Goal: Check status: Check status

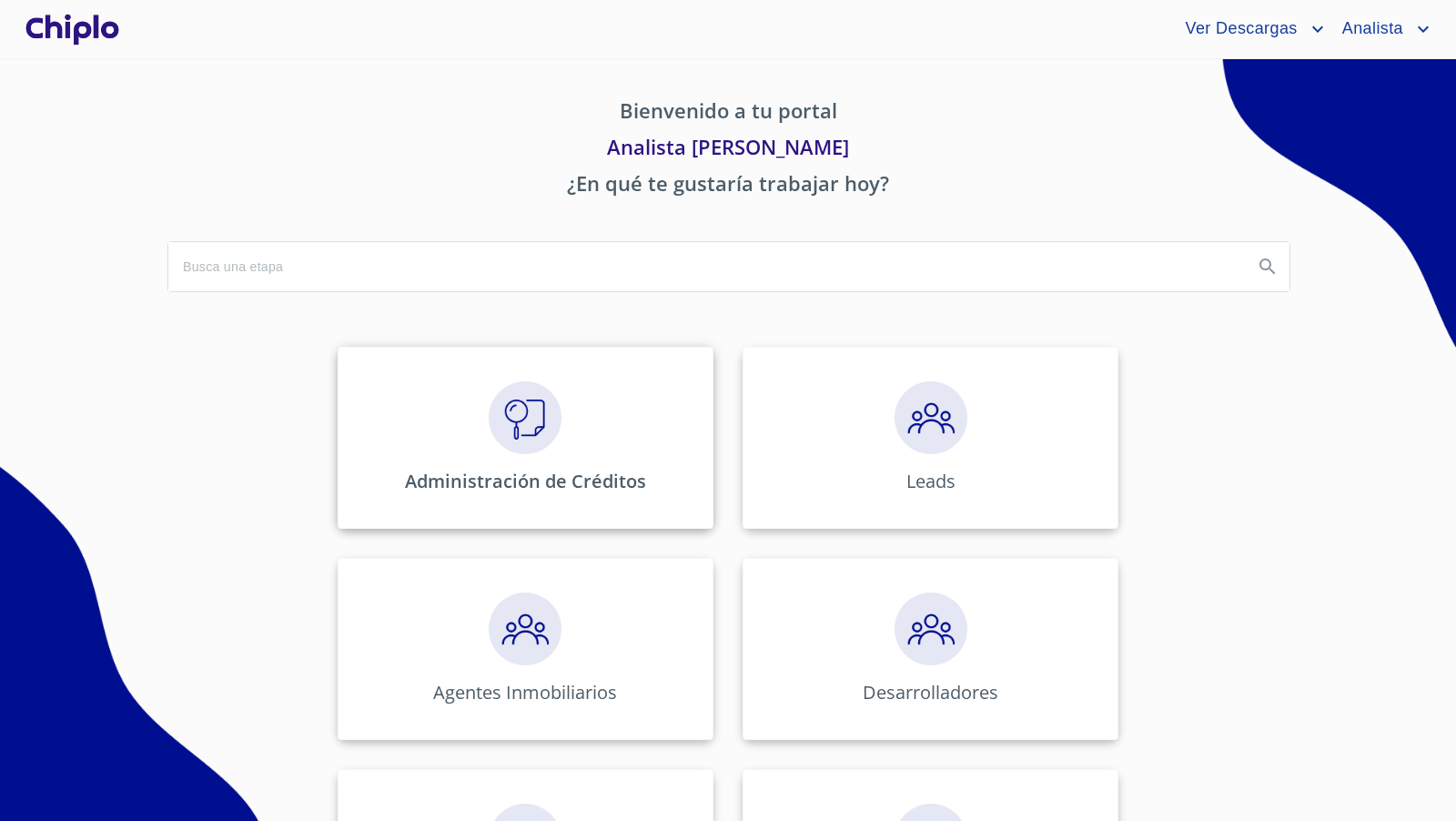
click at [521, 473] on p "Administración de Créditos" at bounding box center [526, 481] width 242 height 24
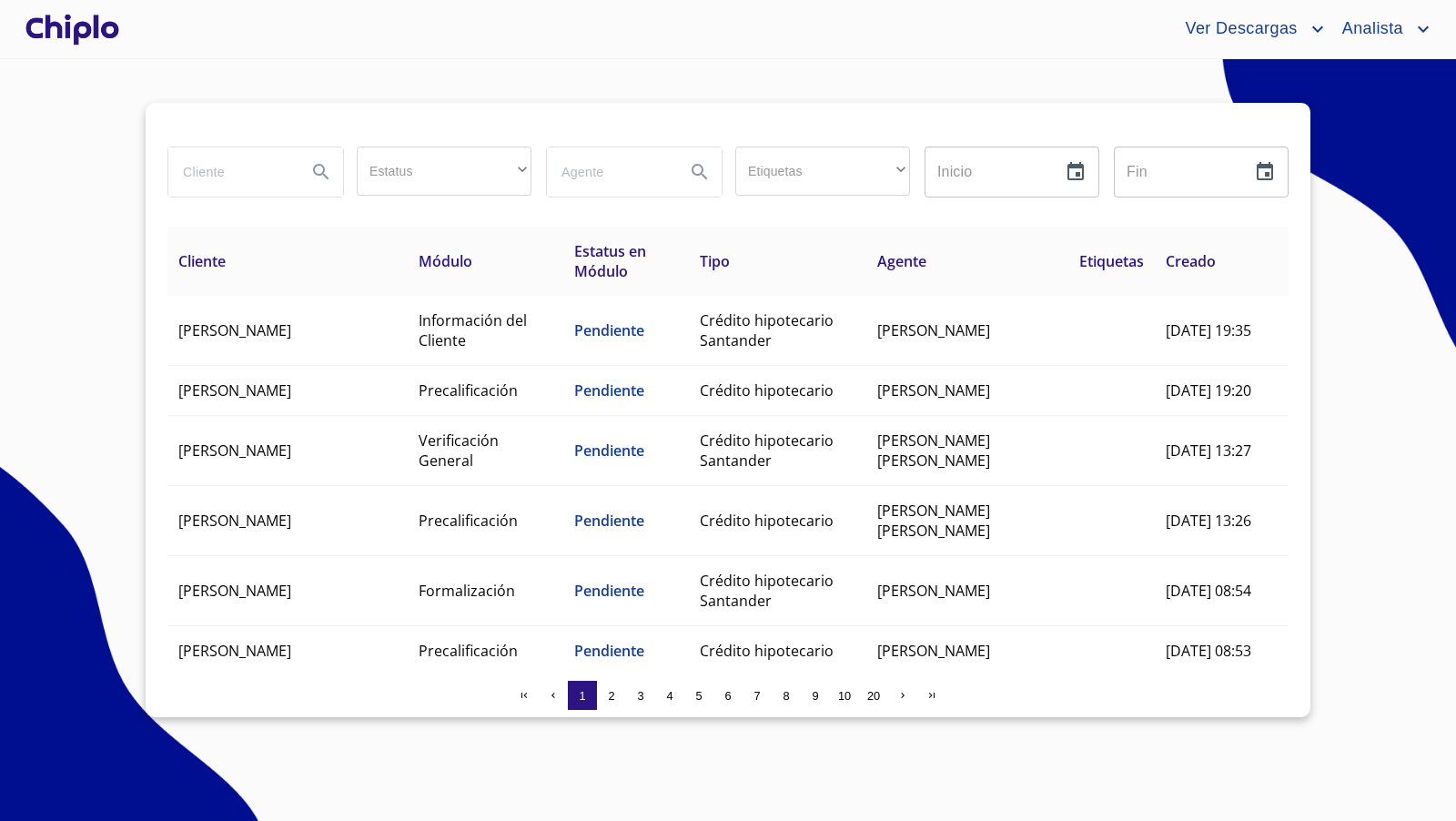
click at [244, 172] on input "search" at bounding box center [230, 171] width 124 height 49
type input "[PERSON_NAME]"
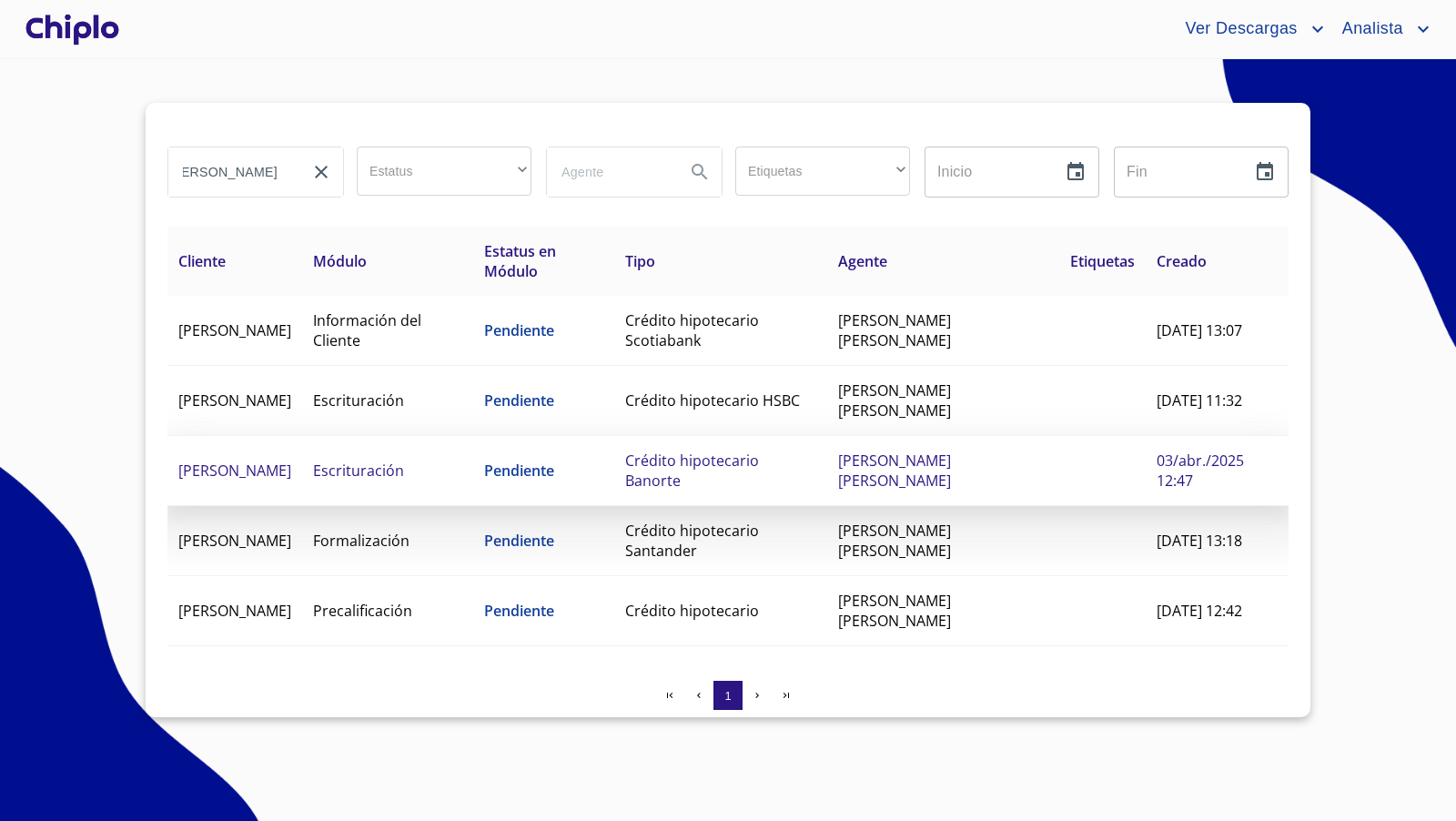
scroll to position [0, 0]
click at [441, 457] on td "Escrituración" at bounding box center [388, 471] width 171 height 70
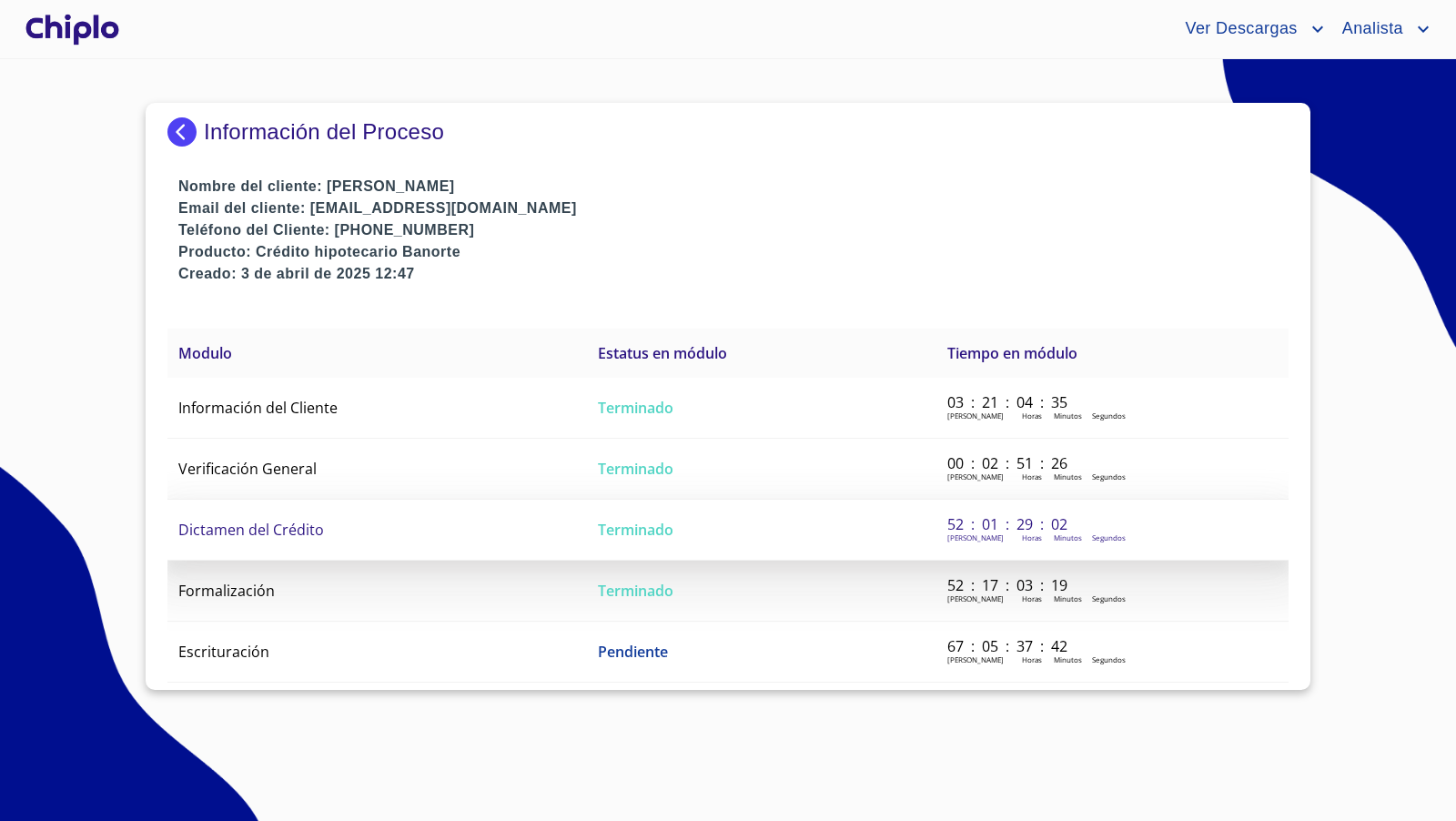
click at [270, 520] on span "Dictamen del Crédito" at bounding box center [252, 529] width 146 height 20
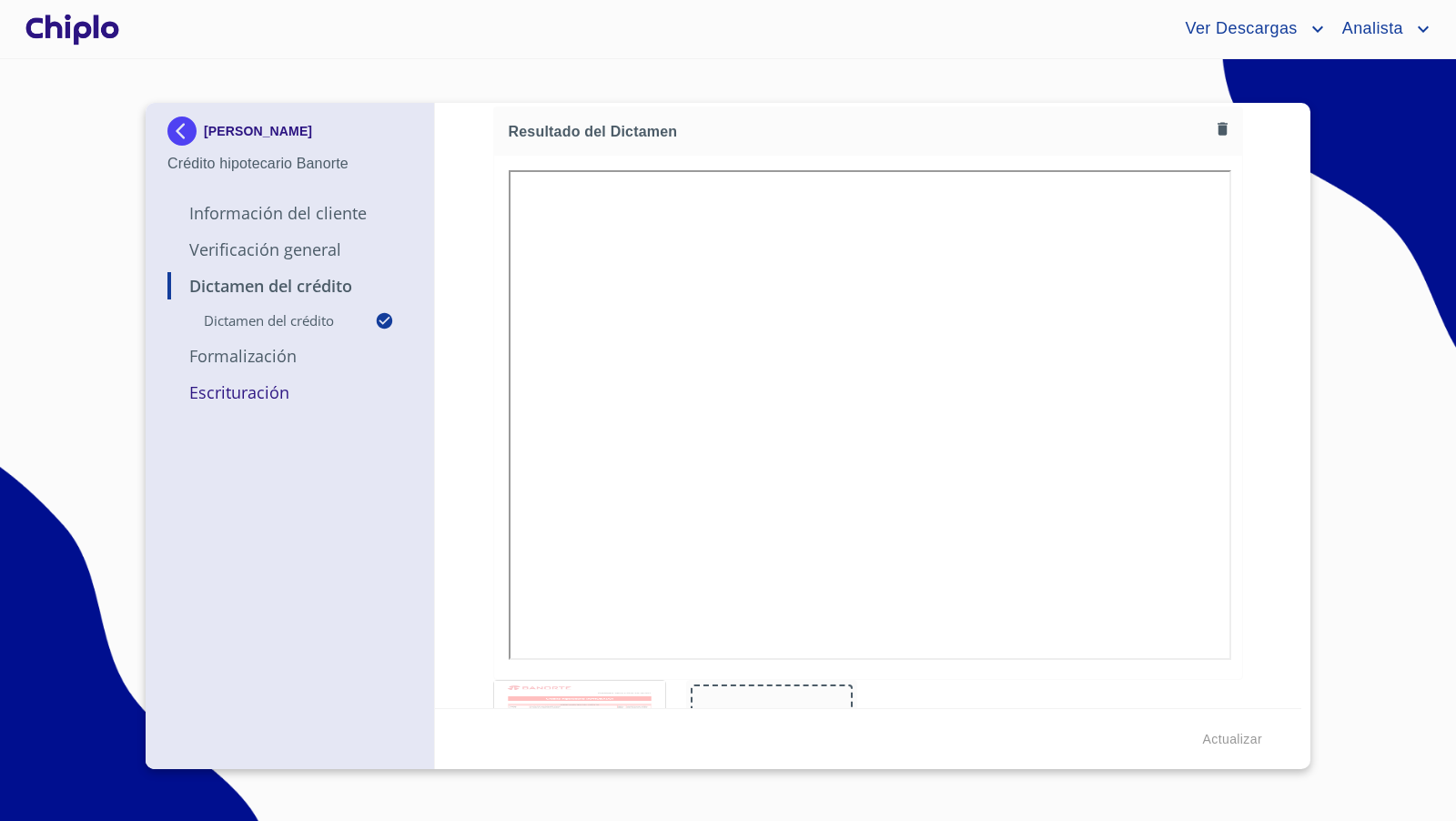
scroll to position [260, 0]
